Goal: Task Accomplishment & Management: Manage account settings

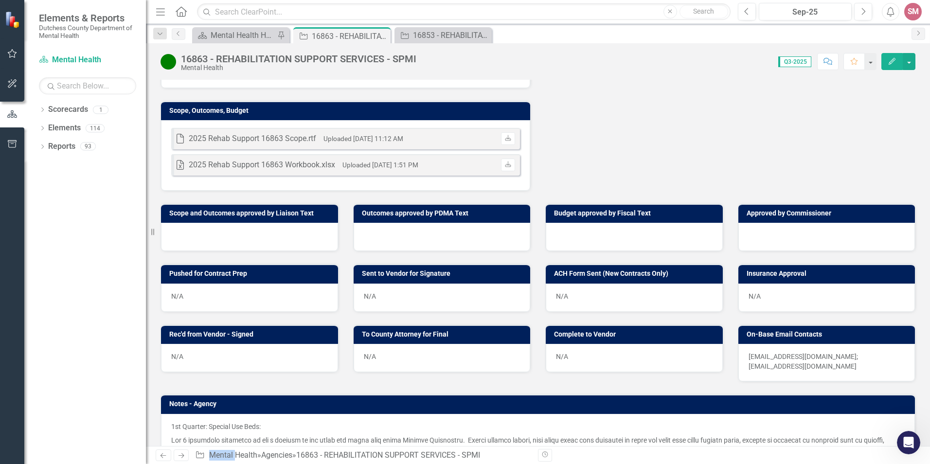
scroll to position [243, 0]
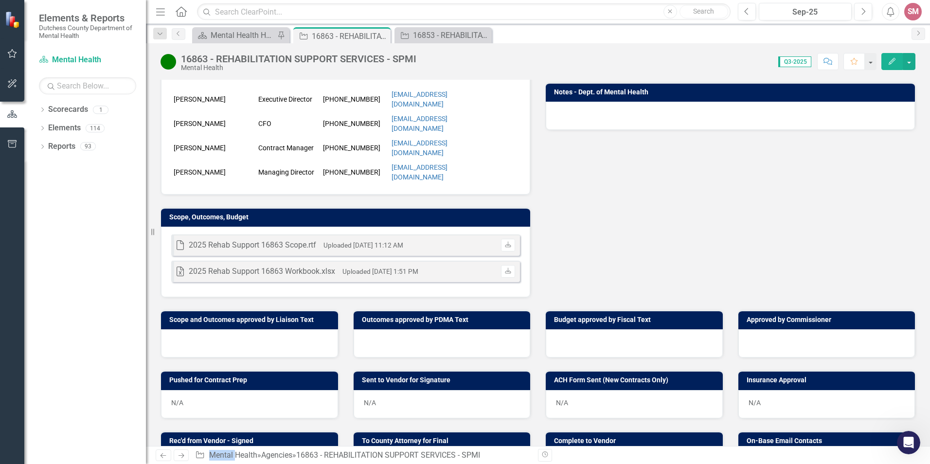
click at [817, 119] on div at bounding box center [730, 116] width 369 height 28
click at [912, 434] on div "Open Intercom Messenger" at bounding box center [908, 441] width 32 height 32
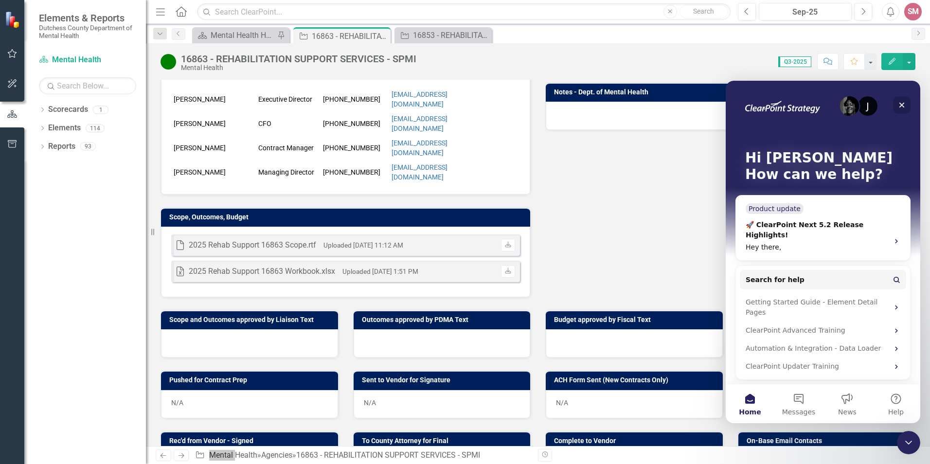
drag, startPoint x: 1626, startPoint y: 184, endPoint x: 900, endPoint y: 103, distance: 730.6
click at [900, 103] on icon "Close" at bounding box center [902, 105] width 8 height 8
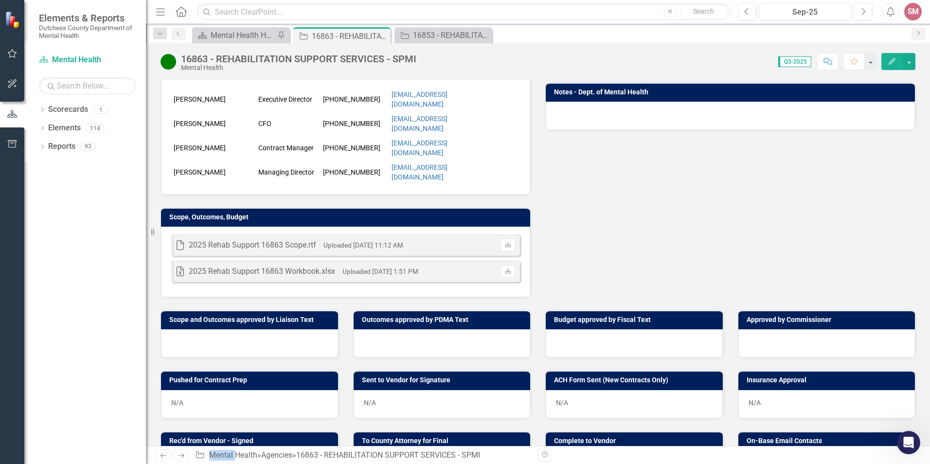
click at [555, 111] on div at bounding box center [730, 116] width 369 height 28
click at [898, 60] on button "Edit" at bounding box center [892, 61] width 21 height 17
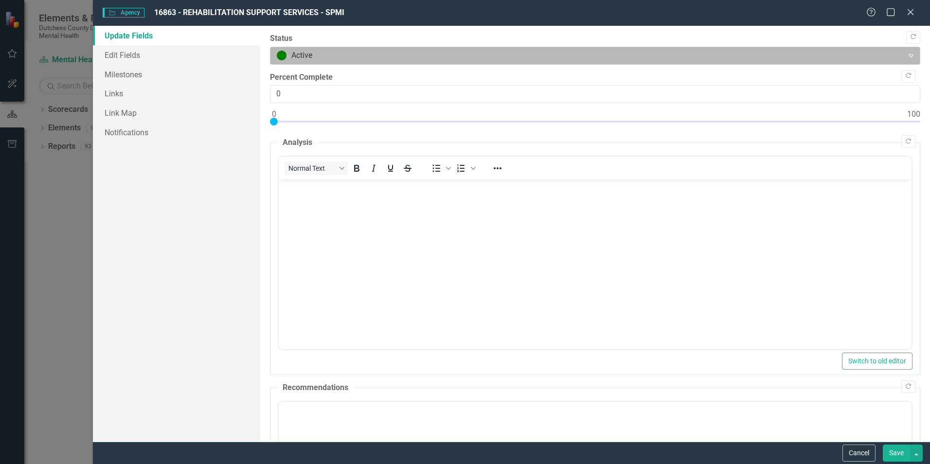
scroll to position [0, 0]
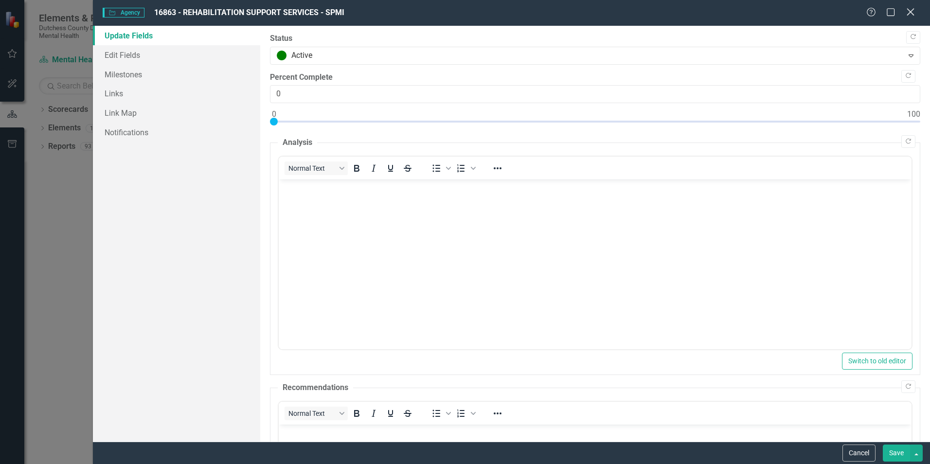
click at [911, 10] on icon "Close" at bounding box center [911, 11] width 12 height 9
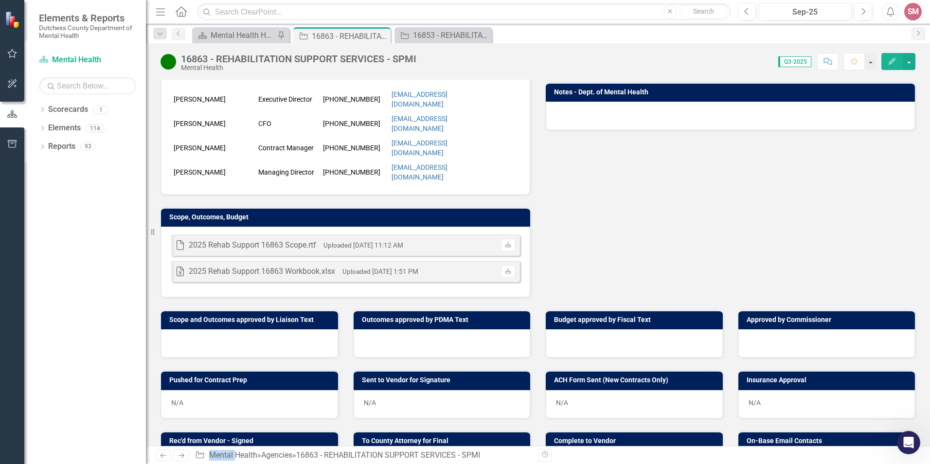
click at [552, 113] on div at bounding box center [730, 116] width 369 height 28
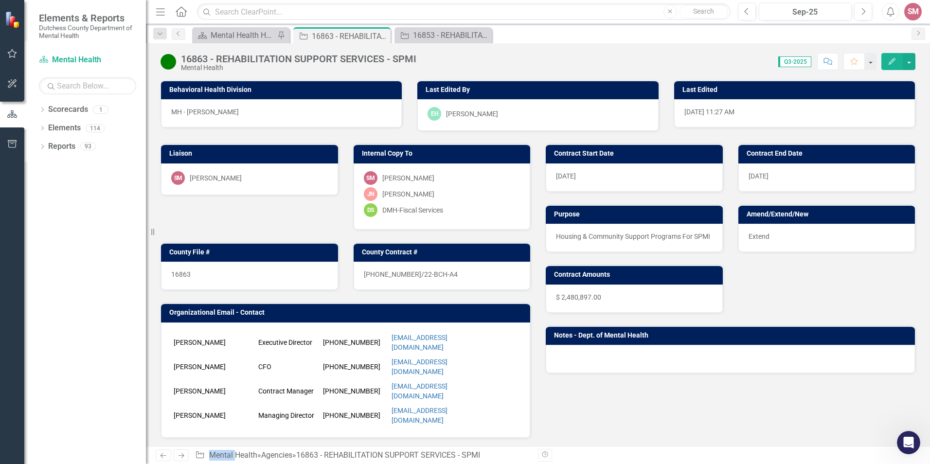
click at [884, 65] on button "Edit" at bounding box center [892, 61] width 21 height 17
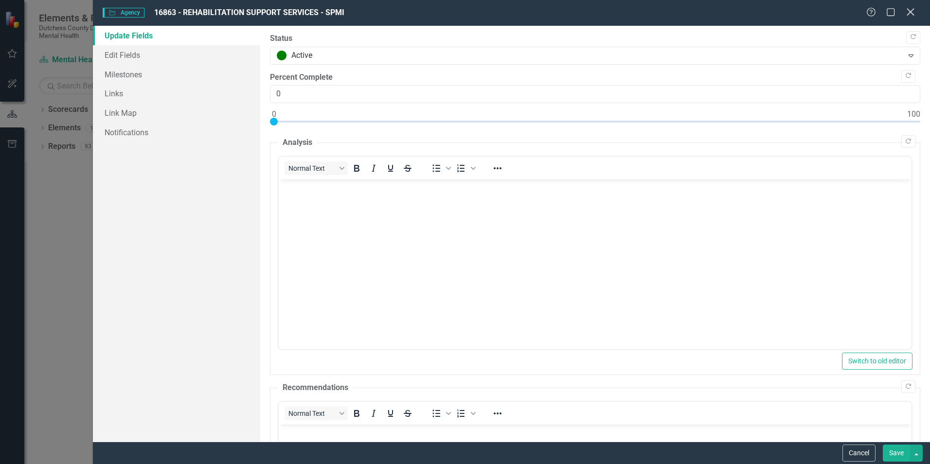
click at [911, 10] on icon "Close" at bounding box center [911, 11] width 12 height 9
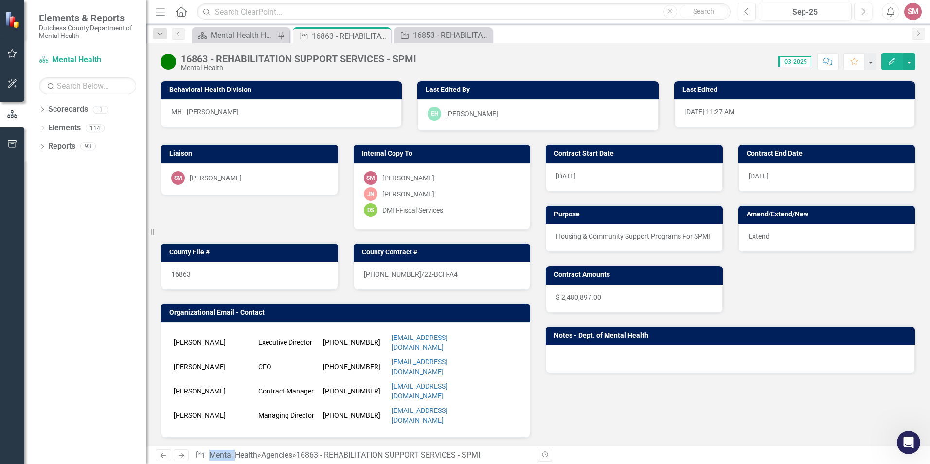
click at [553, 348] on div at bounding box center [730, 359] width 369 height 28
click at [553, 350] on div at bounding box center [730, 359] width 369 height 28
click at [828, 66] on button "Comment" at bounding box center [828, 61] width 21 height 17
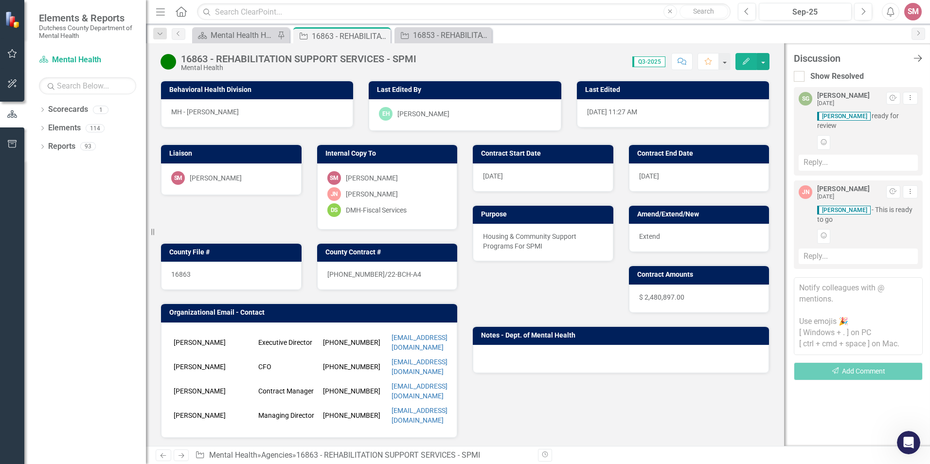
click at [920, 60] on icon "Close Discussion Bar" at bounding box center [918, 58] width 12 height 9
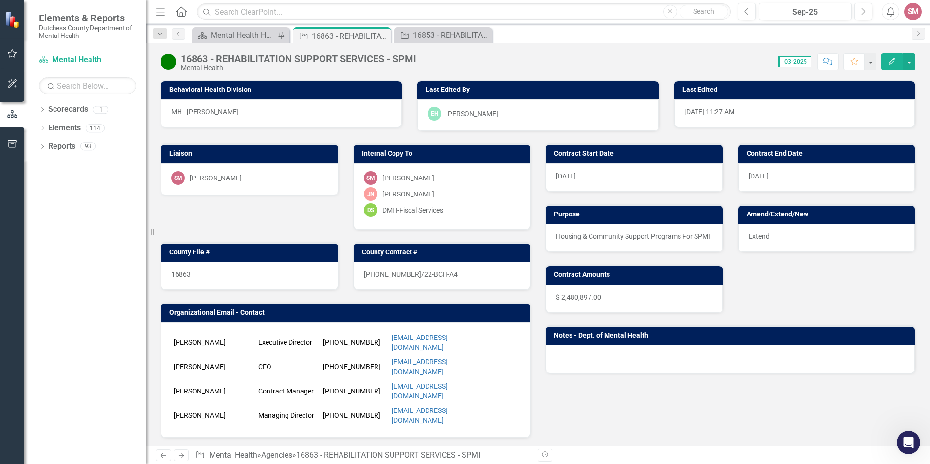
click at [554, 355] on div at bounding box center [730, 359] width 369 height 28
click at [902, 442] on icon "Open Intercom Messenger" at bounding box center [908, 442] width 16 height 16
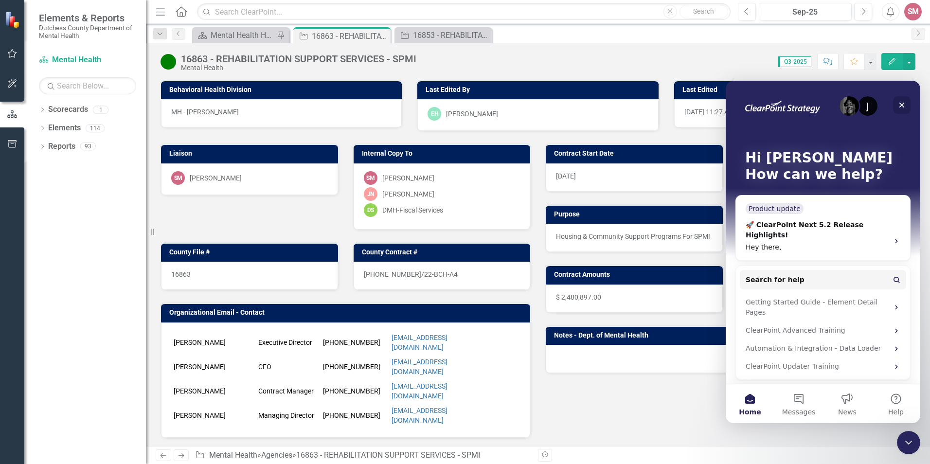
click at [901, 103] on icon "Close" at bounding box center [902, 105] width 8 height 8
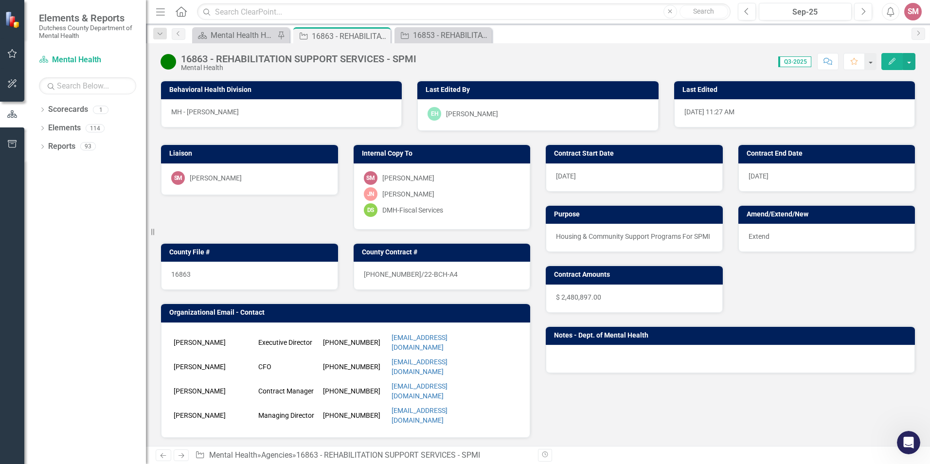
click at [560, 332] on h3 "Notes - Dept. of Mental Health" at bounding box center [732, 335] width 356 height 7
click at [560, 333] on h3 "Notes - Dept. of Mental Health" at bounding box center [732, 335] width 356 height 7
click at [556, 347] on div at bounding box center [730, 359] width 369 height 28
click at [911, 57] on button "button" at bounding box center [909, 61] width 13 height 17
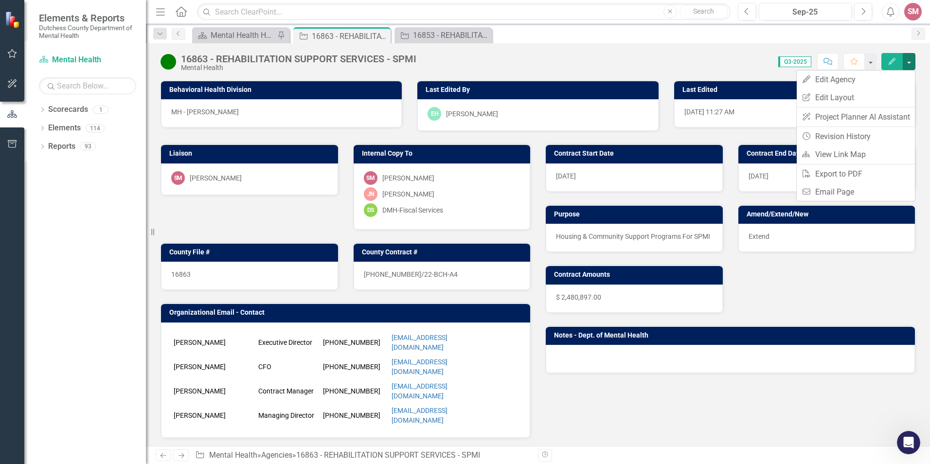
click at [609, 58] on div "Score: 0.00 Q3-2025 Completed Comment Favorite Edit" at bounding box center [668, 61] width 494 height 17
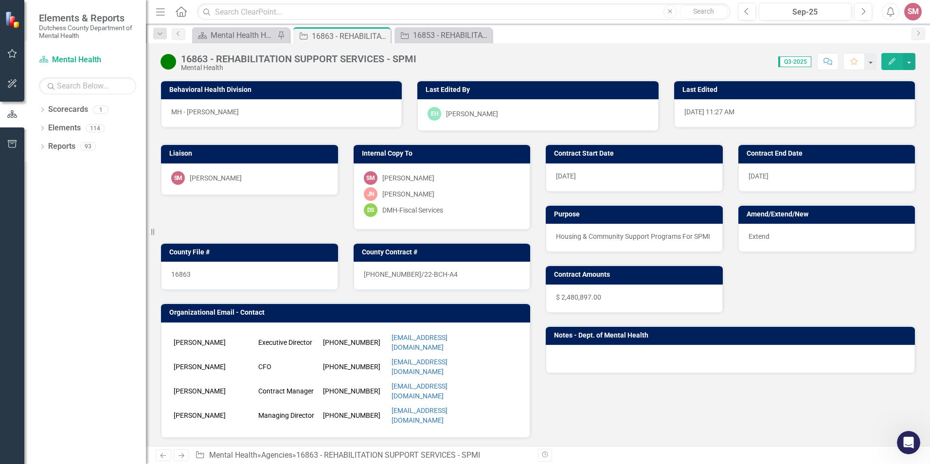
click at [791, 61] on span "Q3-2025" at bounding box center [795, 61] width 33 height 11
click at [555, 350] on div at bounding box center [730, 359] width 369 height 28
click at [564, 337] on h3 "Notes - Dept. of Mental Health" at bounding box center [732, 335] width 356 height 7
click at [484, 33] on icon "Close" at bounding box center [483, 36] width 10 height 8
click at [342, 35] on div "16863 - REHABILITATION SUPPORT SERVICES - SPMI" at bounding box center [338, 36] width 52 height 12
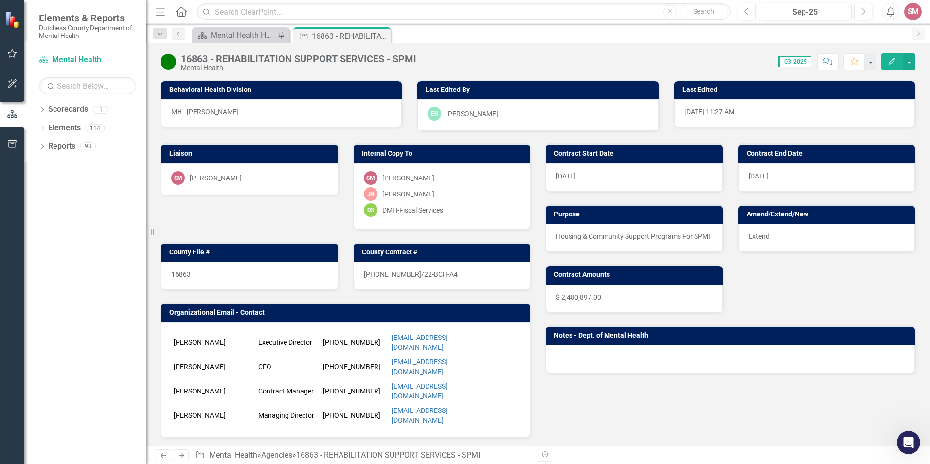
click at [557, 350] on div at bounding box center [730, 359] width 369 height 28
click at [909, 62] on button "button" at bounding box center [909, 61] width 13 height 17
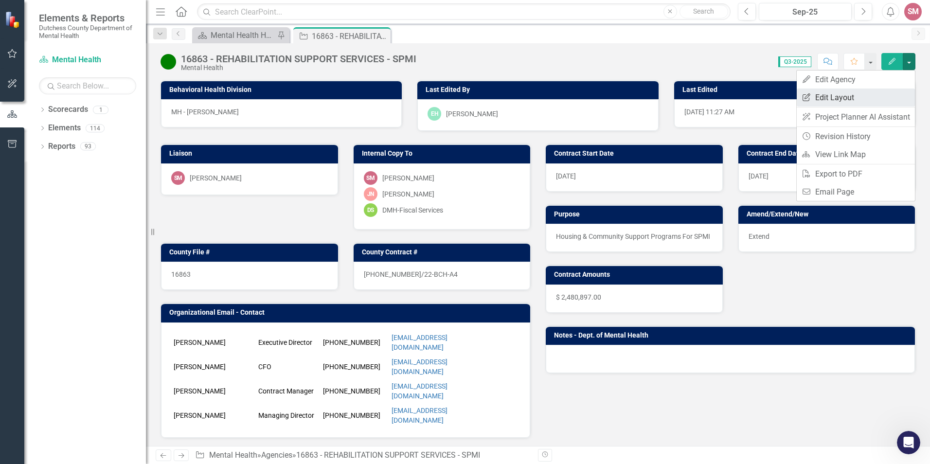
click at [844, 99] on link "Edit Report Edit Layout" at bounding box center [856, 98] width 118 height 18
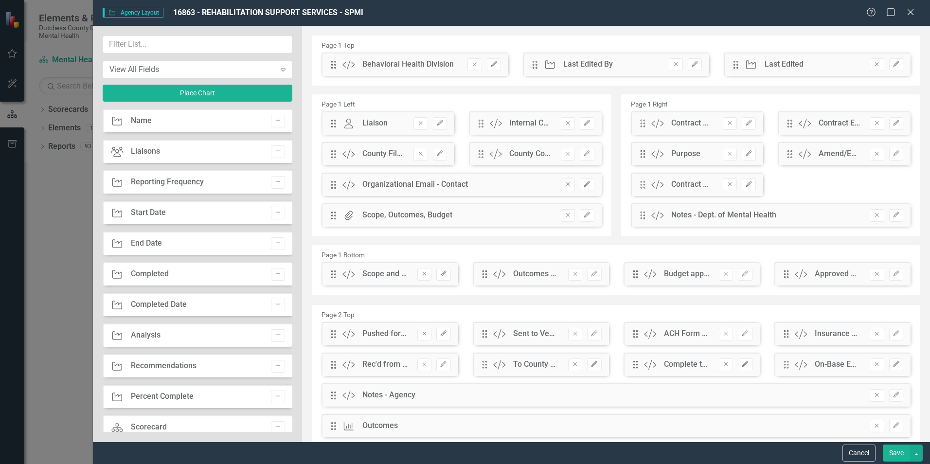
click at [911, 7] on div "Agency Agency Layout 16863 - REHABILITATION SUPPORT SERVICES - SPMI Help Maximi…" at bounding box center [512, 13] width 838 height 26
click at [914, 11] on icon "Close" at bounding box center [911, 11] width 12 height 9
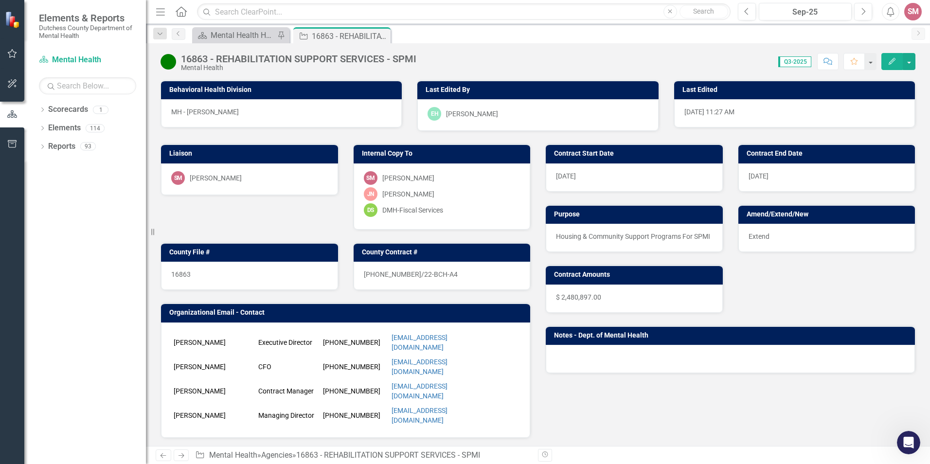
click at [560, 353] on div at bounding box center [730, 359] width 369 height 28
click at [559, 353] on div at bounding box center [730, 359] width 369 height 28
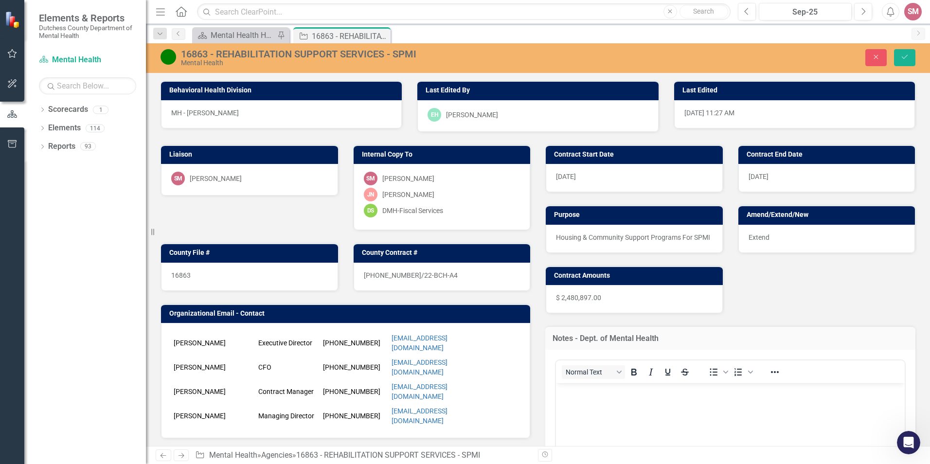
click at [570, 401] on body "Rich Text Area. Press ALT-0 for help." at bounding box center [730, 456] width 349 height 146
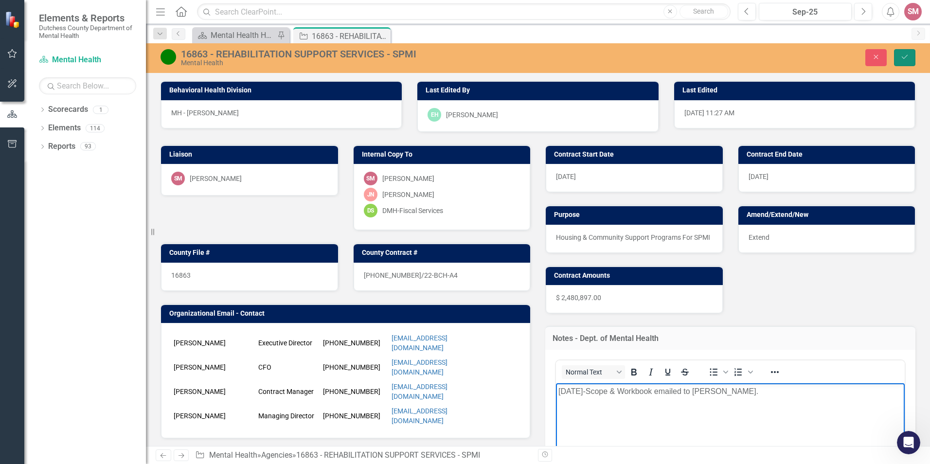
click at [908, 51] on button "Save" at bounding box center [904, 57] width 21 height 17
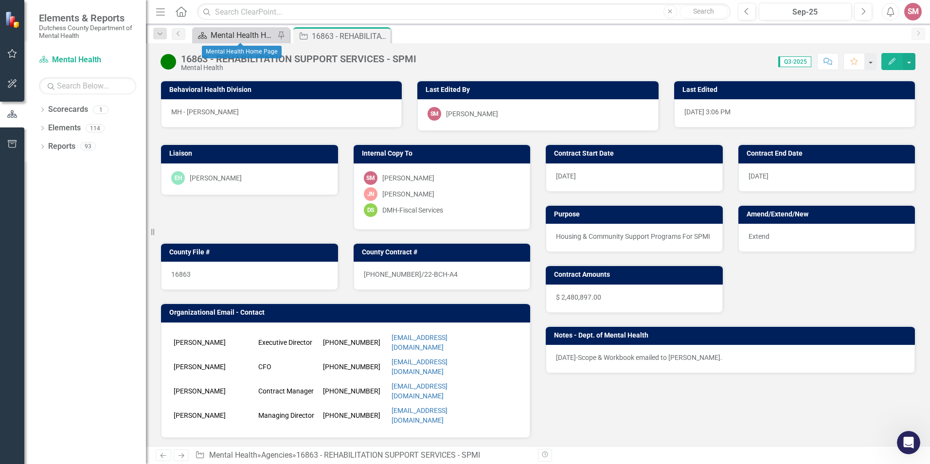
click at [231, 34] on div "Mental Health Home Page" at bounding box center [243, 35] width 64 height 12
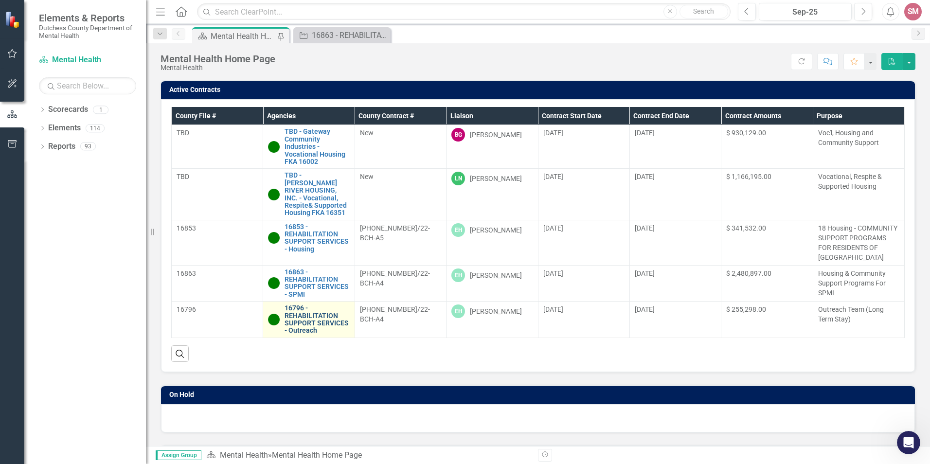
click at [306, 312] on link "16796 - REHABILITATION SUPPORT SERVICES - Outreach" at bounding box center [317, 320] width 65 height 30
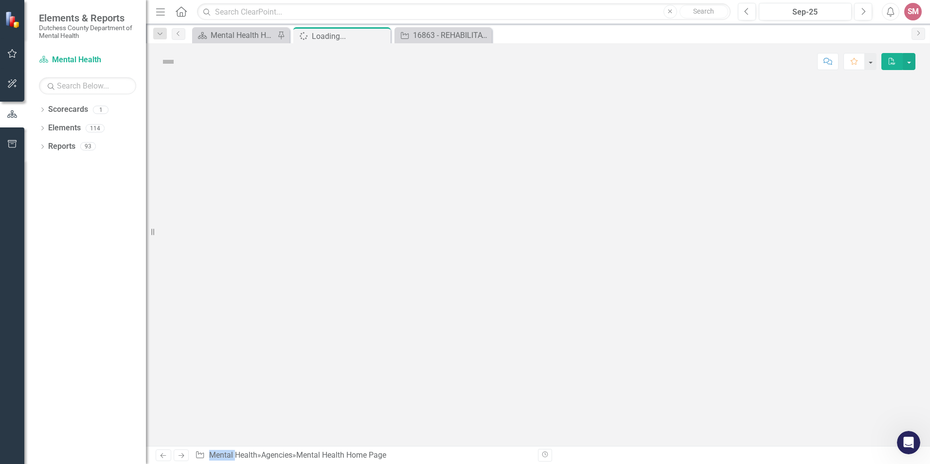
click at [306, 312] on div at bounding box center [538, 263] width 784 height 366
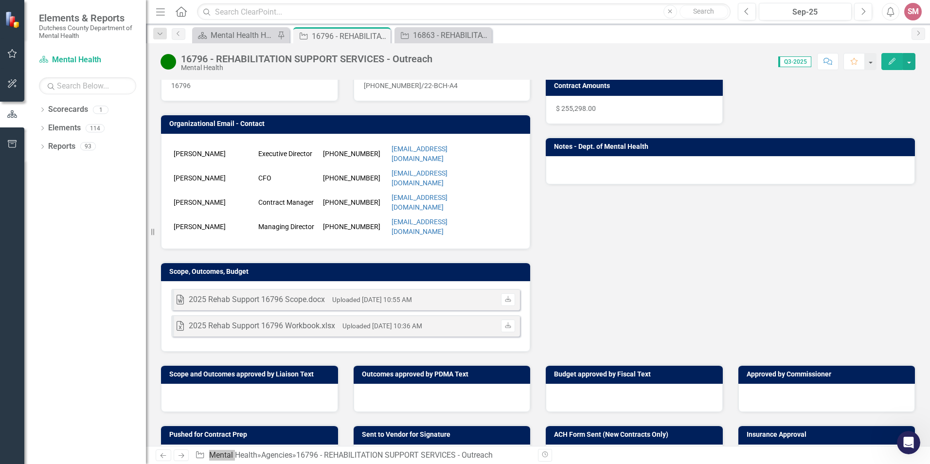
scroll to position [195, 0]
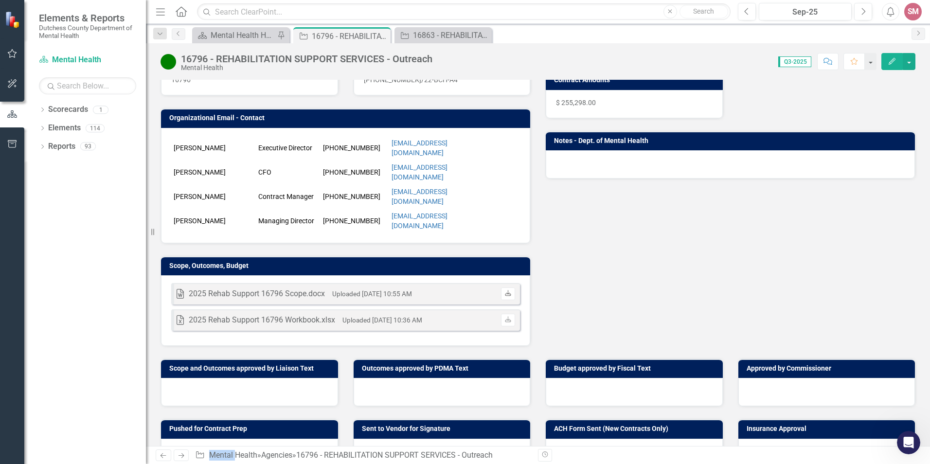
click at [508, 291] on icon "Download" at bounding box center [508, 294] width 7 height 6
click at [552, 158] on div at bounding box center [730, 164] width 369 height 28
click at [566, 140] on h3 "Notes - Dept. of Mental Health" at bounding box center [732, 140] width 356 height 7
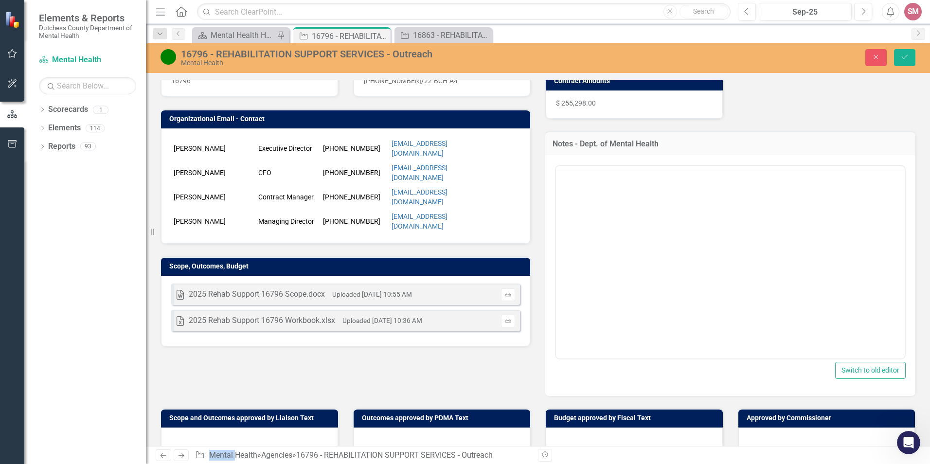
scroll to position [0, 0]
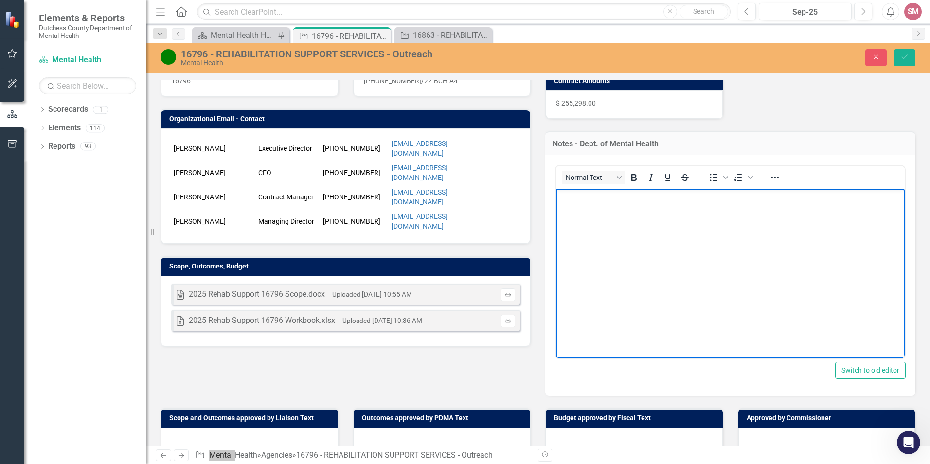
drag, startPoint x: 1123, startPoint y: 328, endPoint x: 565, endPoint y: 198, distance: 572.9
click at [565, 198] on p "Rich Text Area. Press ALT-0 for help." at bounding box center [731, 197] width 344 height 12
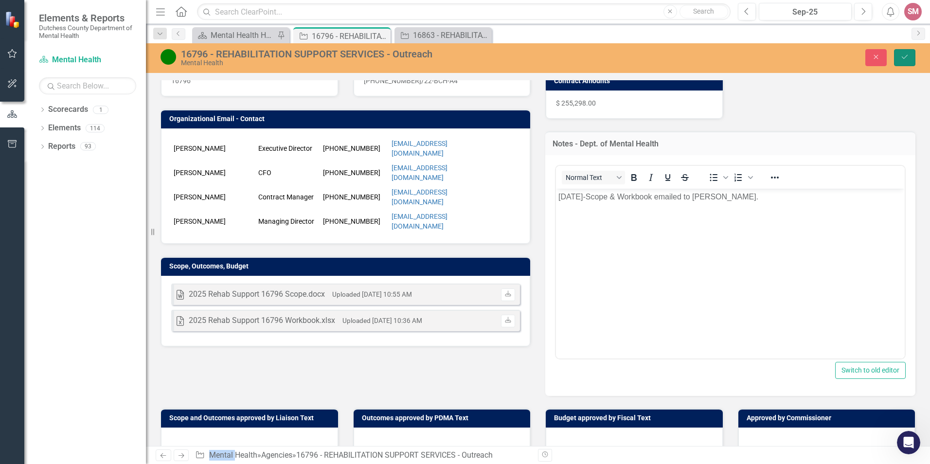
click at [909, 51] on button "Save" at bounding box center [904, 57] width 21 height 17
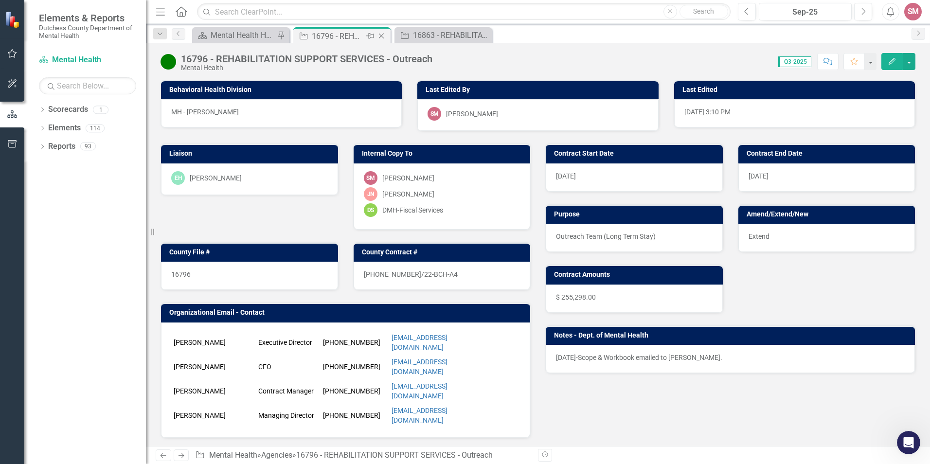
click at [367, 34] on icon "Pin" at bounding box center [370, 36] width 8 height 10
click at [428, 35] on div "16863 - REHABILITATION SUPPORT SERVICES - SPMI" at bounding box center [445, 35] width 64 height 12
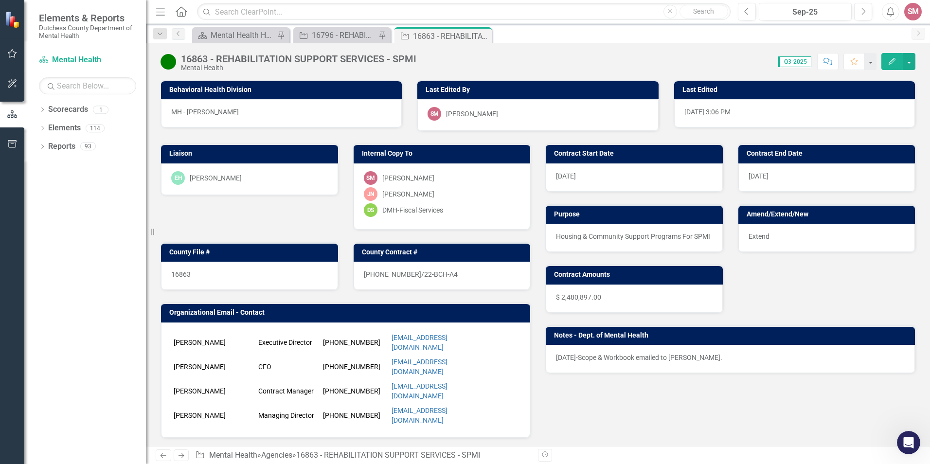
click at [703, 353] on p "[DATE]-Scope & Workbook emailed to [PERSON_NAME]." at bounding box center [730, 358] width 349 height 10
